Goal: Navigation & Orientation: Find specific page/section

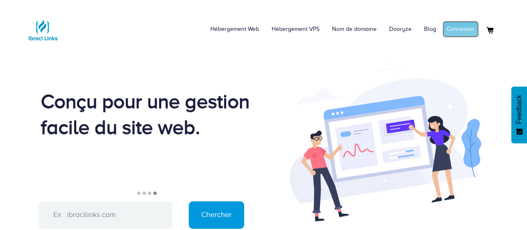
click at [468, 23] on link "Connexion" at bounding box center [461, 29] width 36 height 17
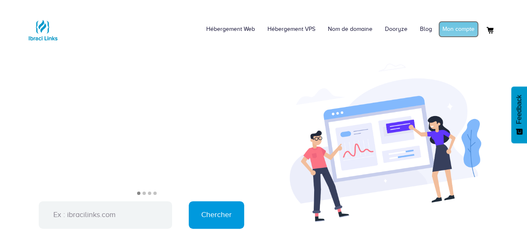
click at [452, 26] on link "Mon compte" at bounding box center [459, 29] width 40 height 17
